Goal: Check status: Check status

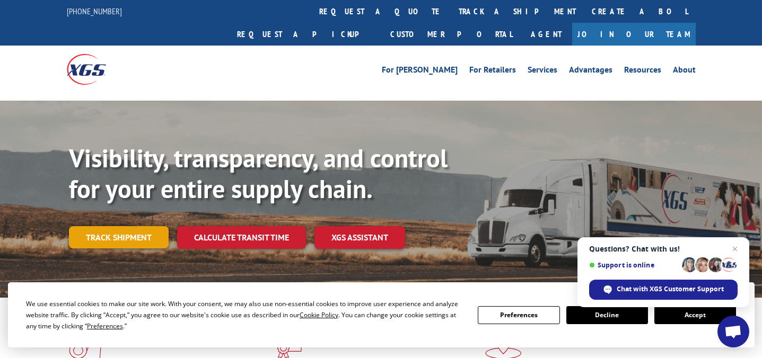
click at [122, 226] on link "Track shipment" at bounding box center [119, 237] width 100 height 22
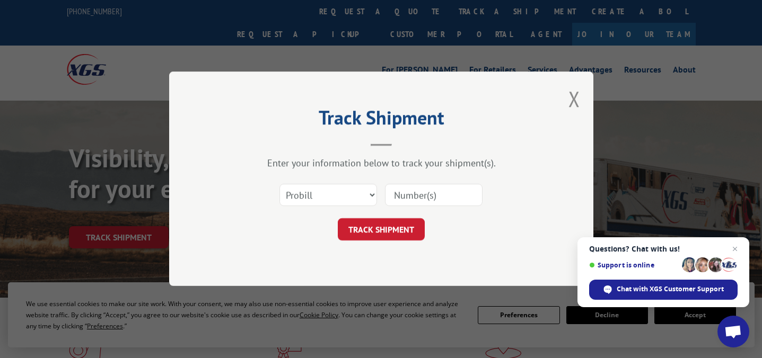
click at [405, 198] on input at bounding box center [434, 195] width 98 height 22
paste input "0499201"
type input "0499201"
click at [359, 197] on select "Select category... Probill BOL PO" at bounding box center [328, 195] width 98 height 22
select select "bol"
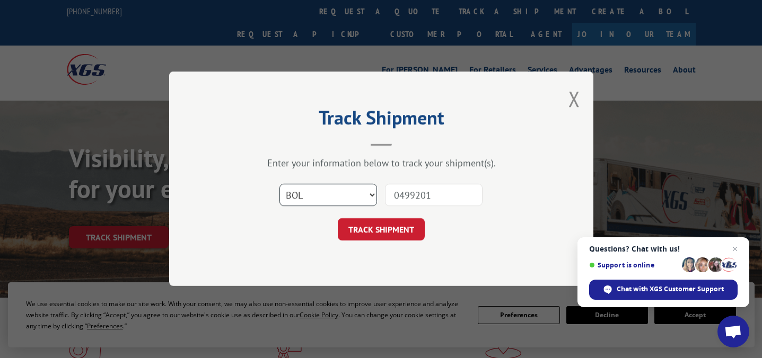
click at [279, 184] on select "Select category... Probill BOL PO" at bounding box center [328, 195] width 98 height 22
click at [384, 225] on button "TRACK SHIPMENT" at bounding box center [381, 230] width 87 height 22
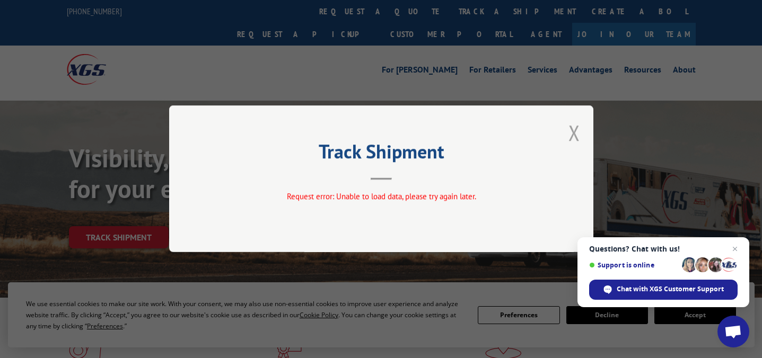
click at [572, 135] on button "Close modal" at bounding box center [574, 133] width 12 height 28
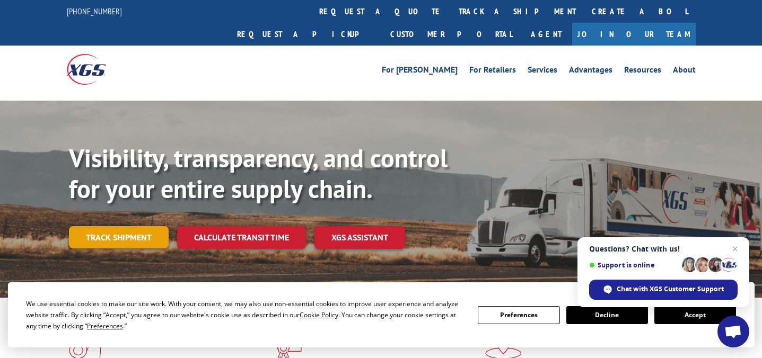
click at [152, 226] on link "Track shipment" at bounding box center [119, 237] width 100 height 22
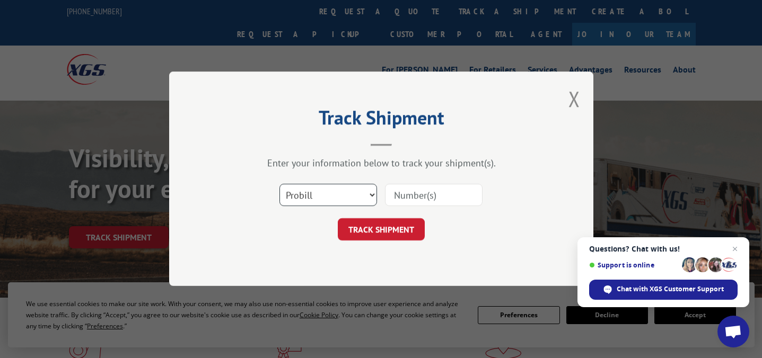
click at [350, 198] on select "Select category... Probill BOL PO" at bounding box center [328, 195] width 98 height 22
select select "bol"
click at [279, 184] on select "Select category... Probill BOL PO" at bounding box center [328, 195] width 98 height 22
click at [441, 195] on input at bounding box center [434, 195] width 98 height 22
paste input "0499201"
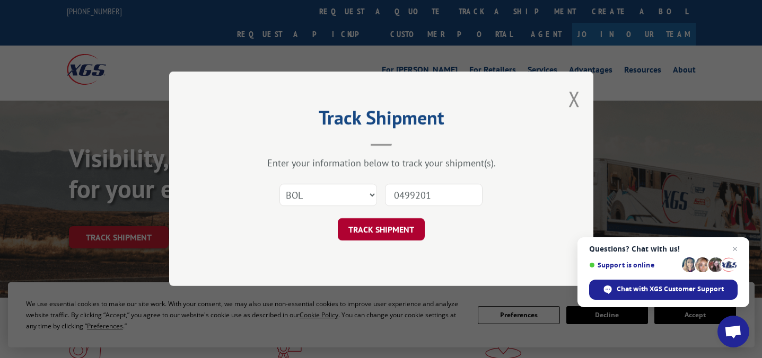
type input "0499201"
click at [407, 227] on button "TRACK SHIPMENT" at bounding box center [381, 230] width 87 height 22
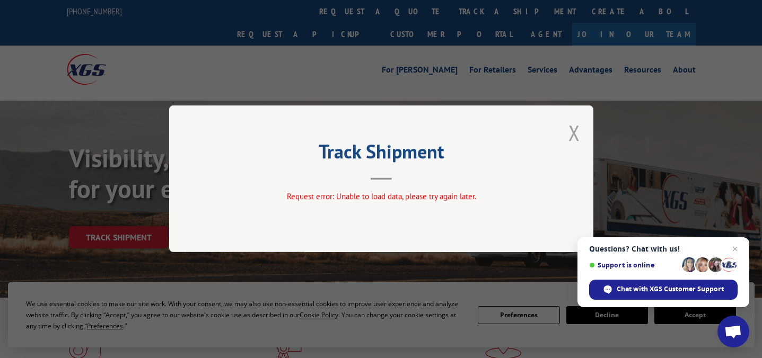
click at [577, 127] on button "Close modal" at bounding box center [574, 133] width 12 height 28
